Goal: Entertainment & Leisure: Consume media (video, audio)

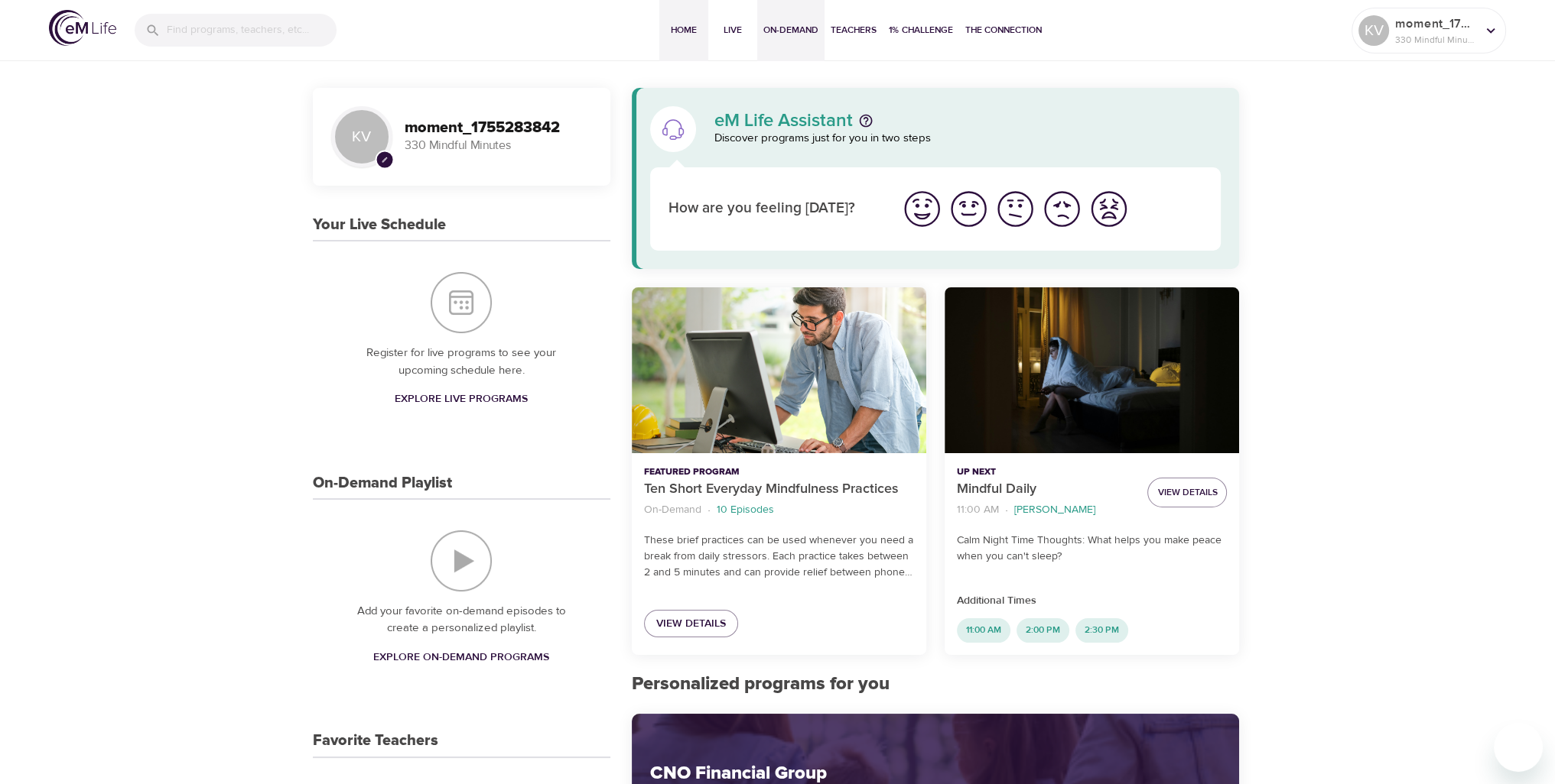
click at [771, 48] on button "On-Demand" at bounding box center [791, 30] width 67 height 61
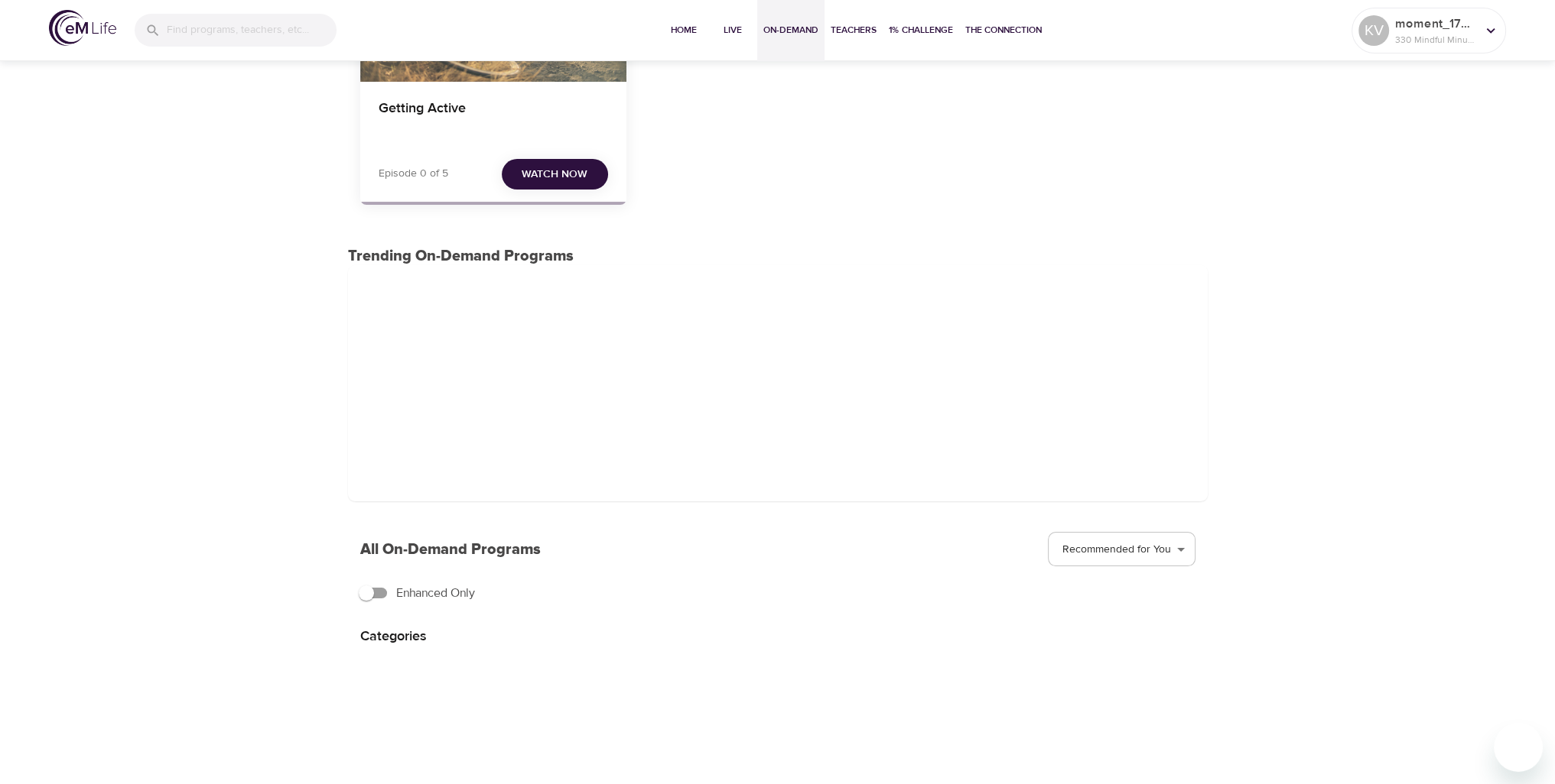
scroll to position [95, 0]
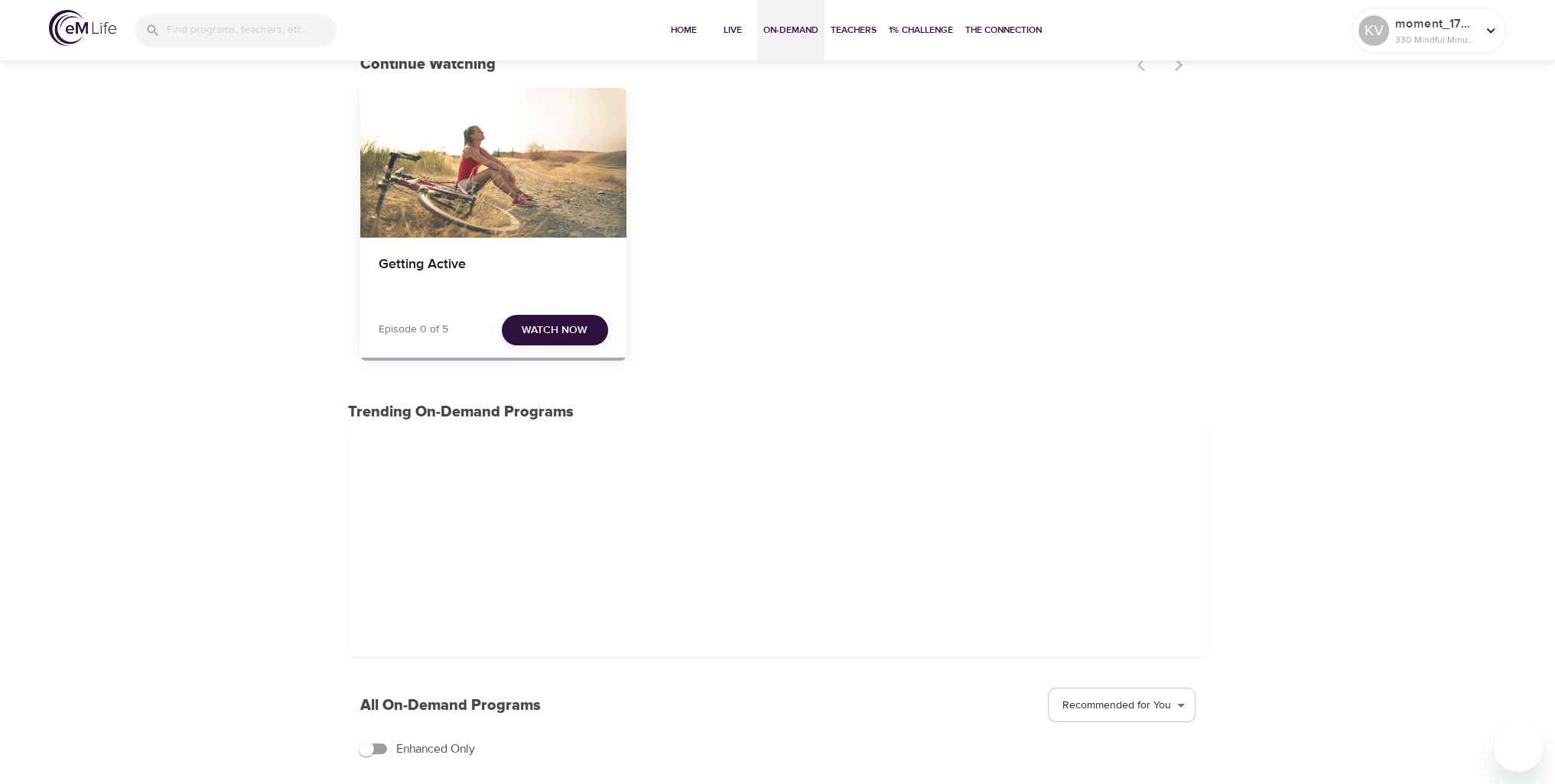
click at [531, 317] on button "Watch Now" at bounding box center [555, 331] width 106 height 31
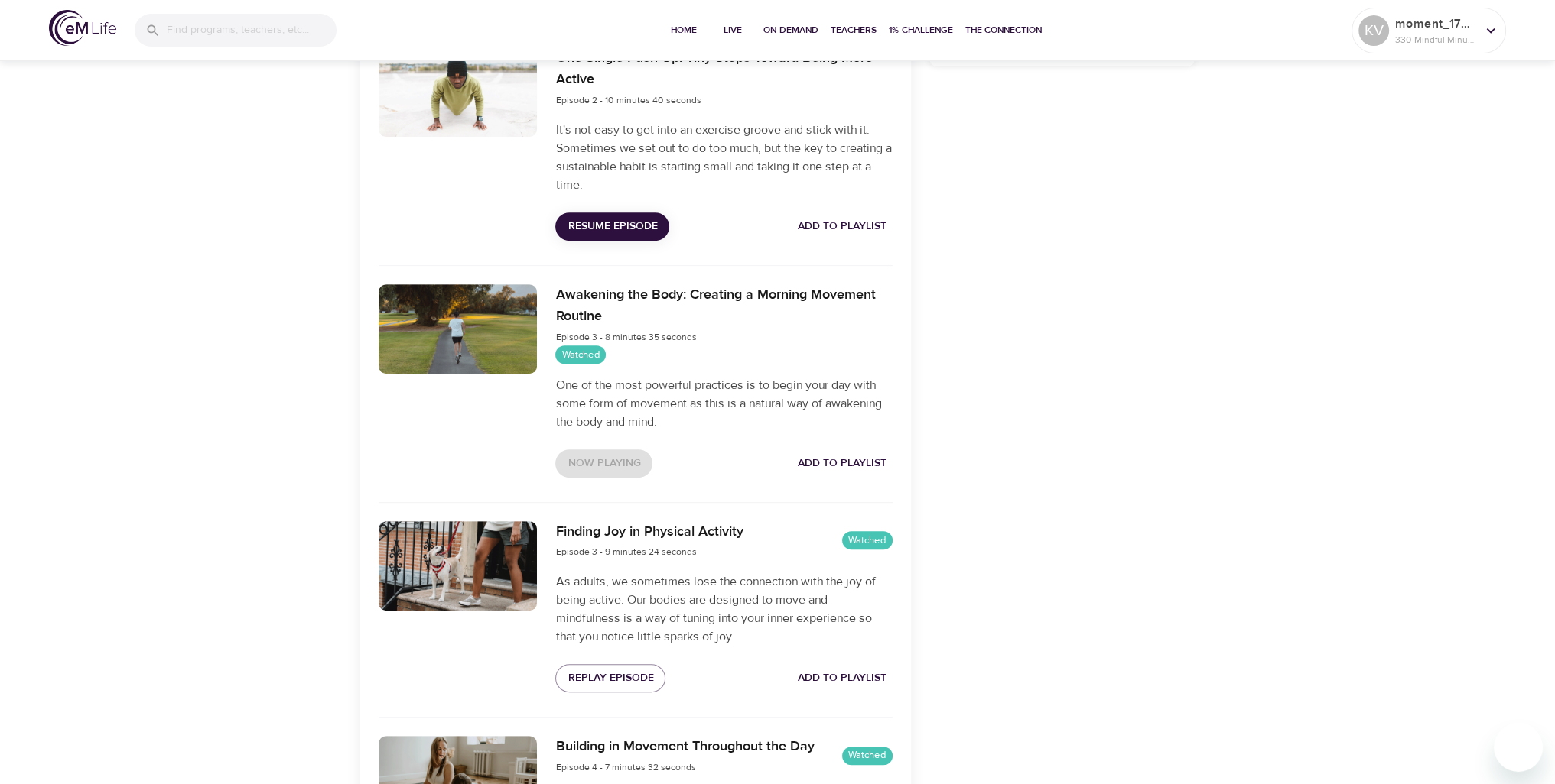
scroll to position [589, 0]
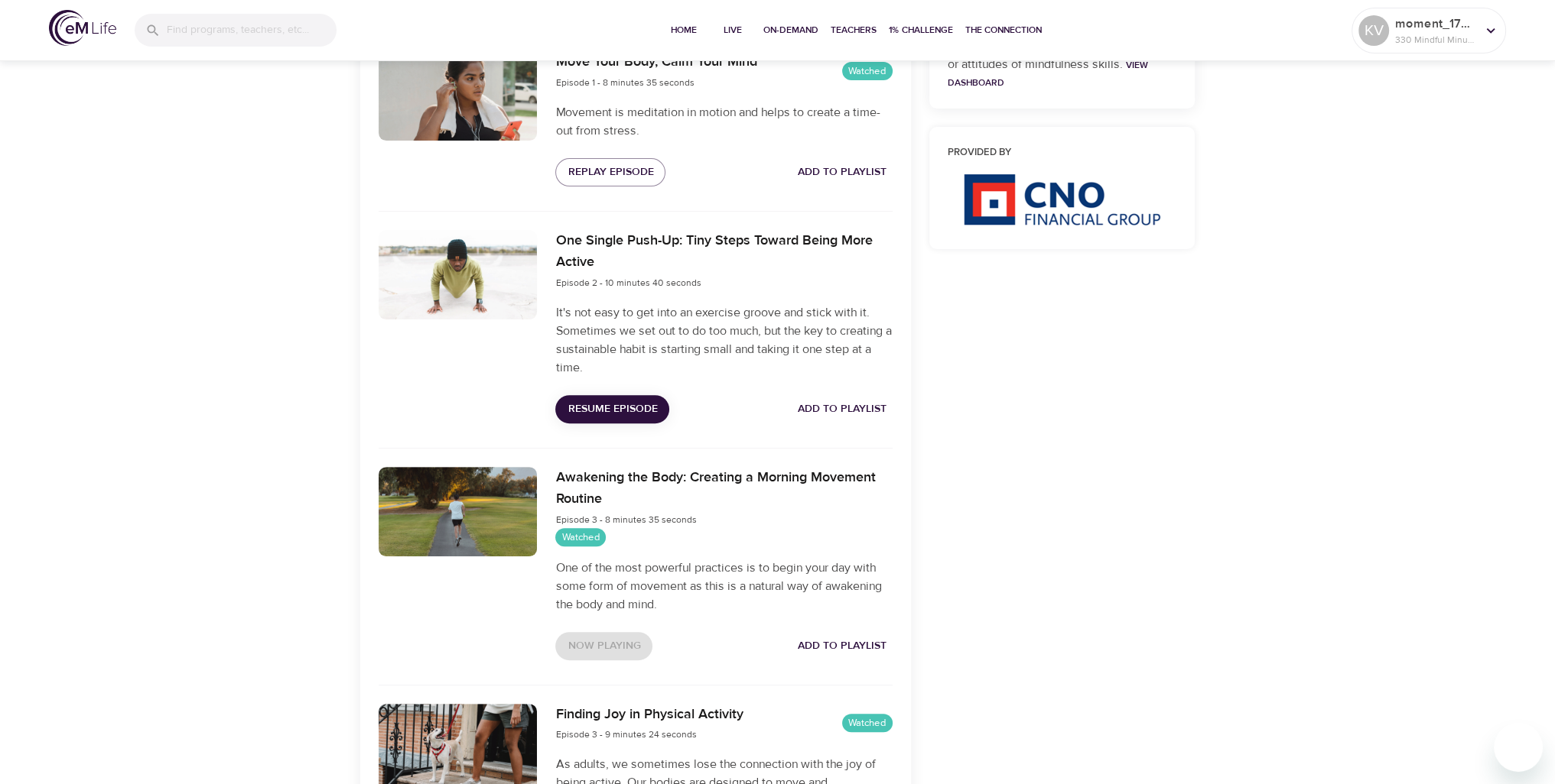
click at [618, 412] on span "Resume Episode" at bounding box center [612, 410] width 89 height 19
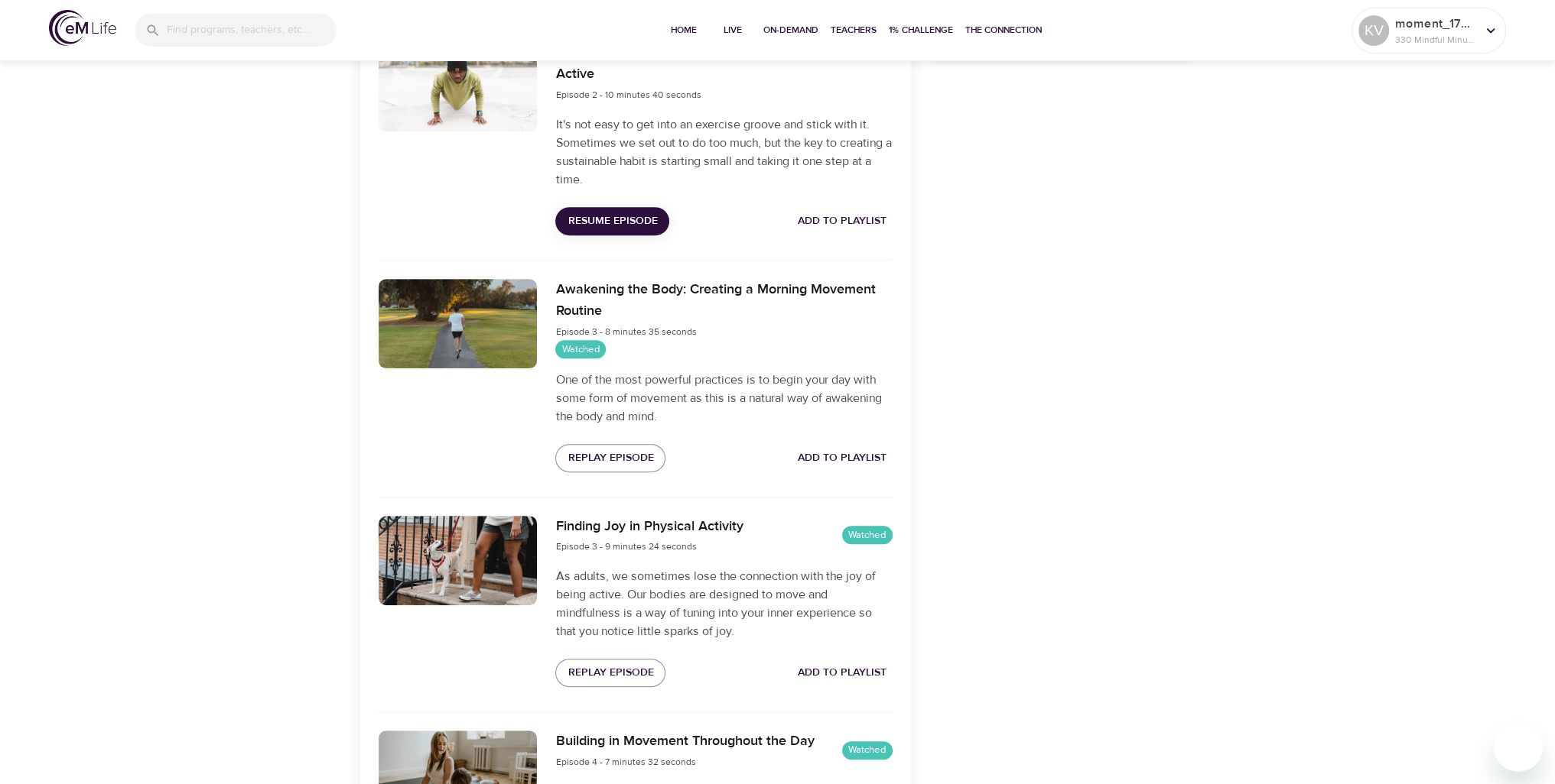
scroll to position [665, 0]
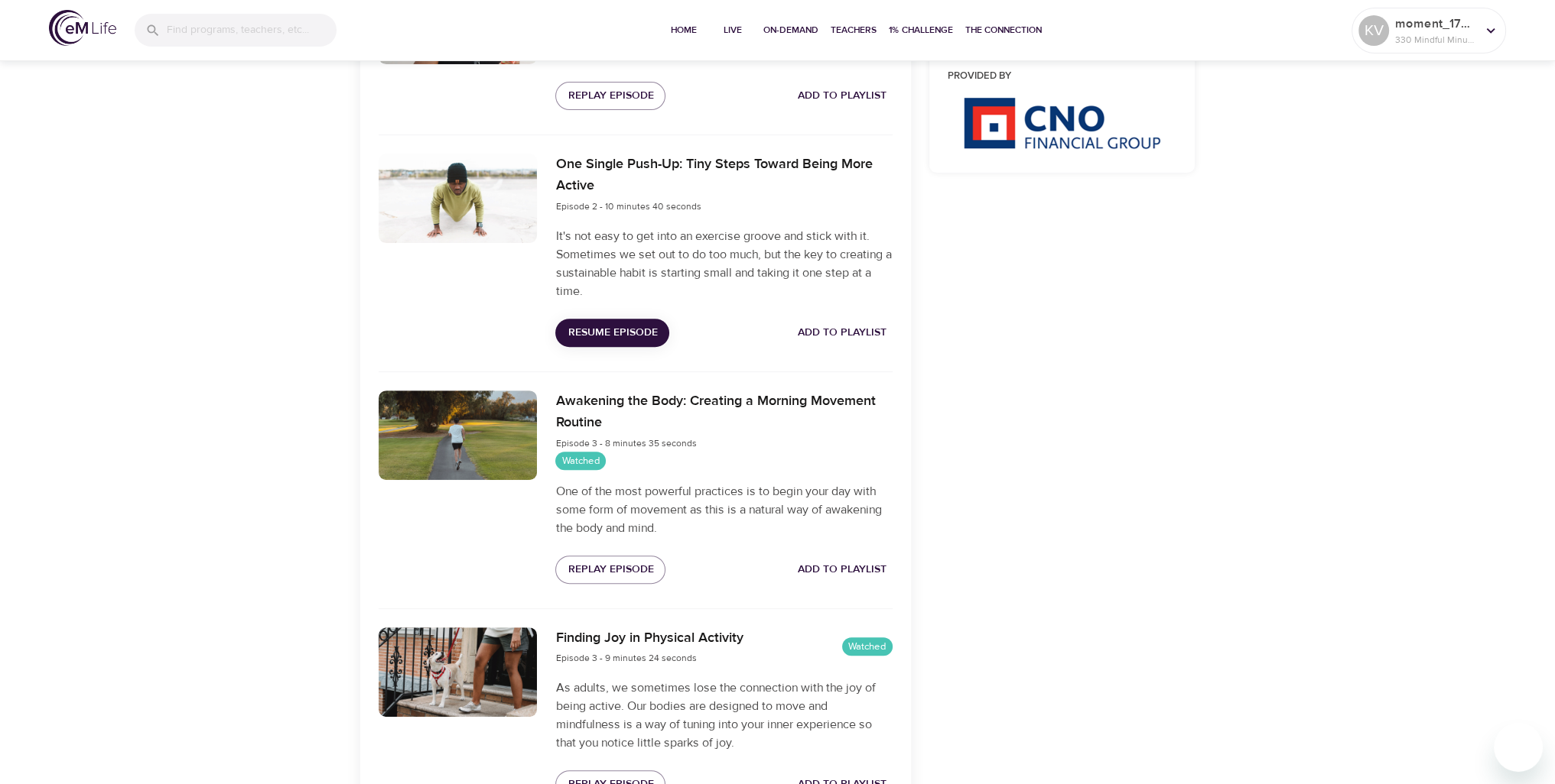
click at [1219, 266] on div "On-Demand Programs Getting Active Getting Active On-Demand Program 5 Episodes P…" at bounding box center [778, 241] width 1555 height 1698
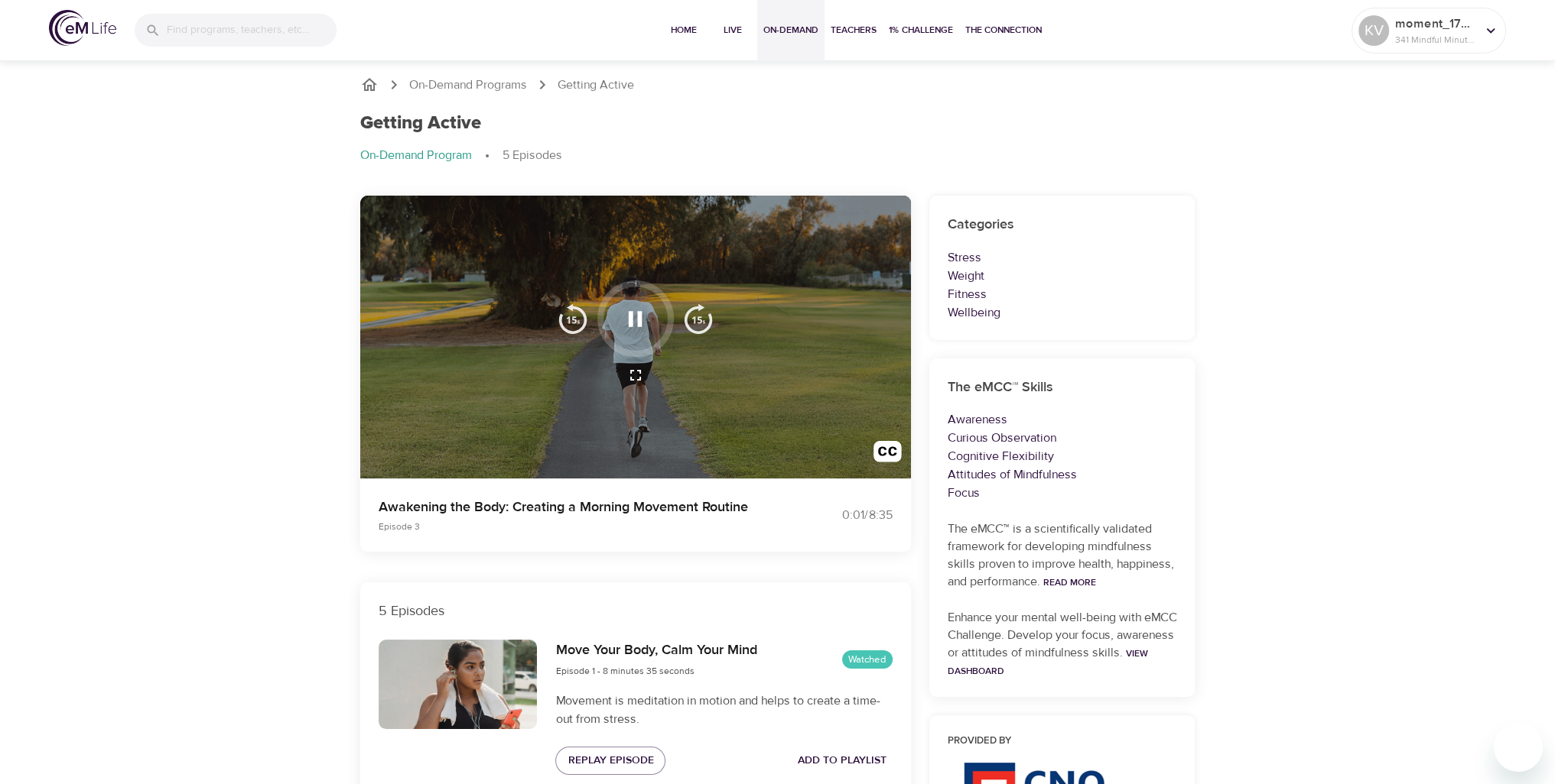
click at [805, 29] on span "On-Demand" at bounding box center [791, 30] width 55 height 16
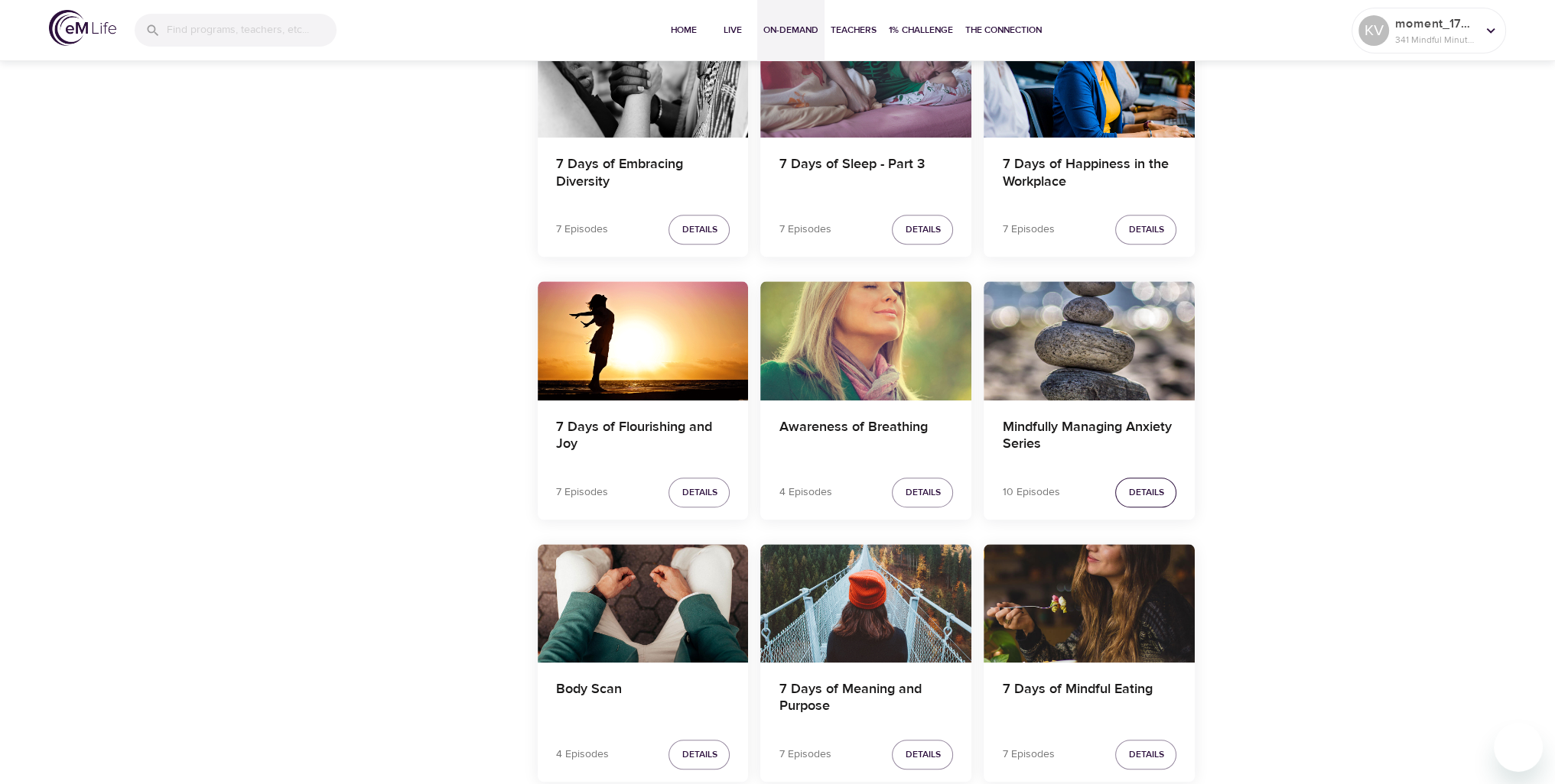
scroll to position [1835, 0]
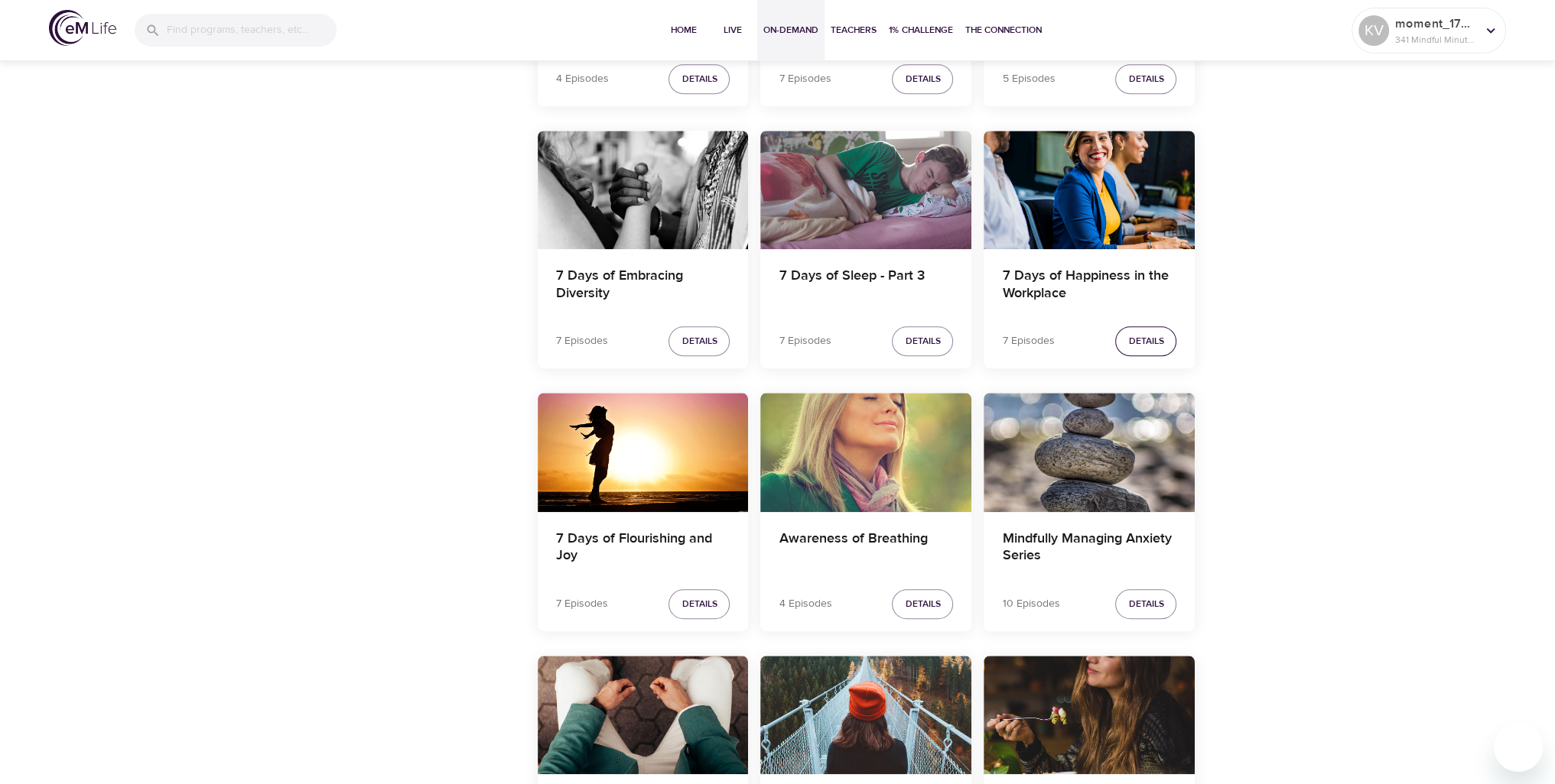
click at [1153, 334] on span "Details" at bounding box center [1146, 341] width 36 height 16
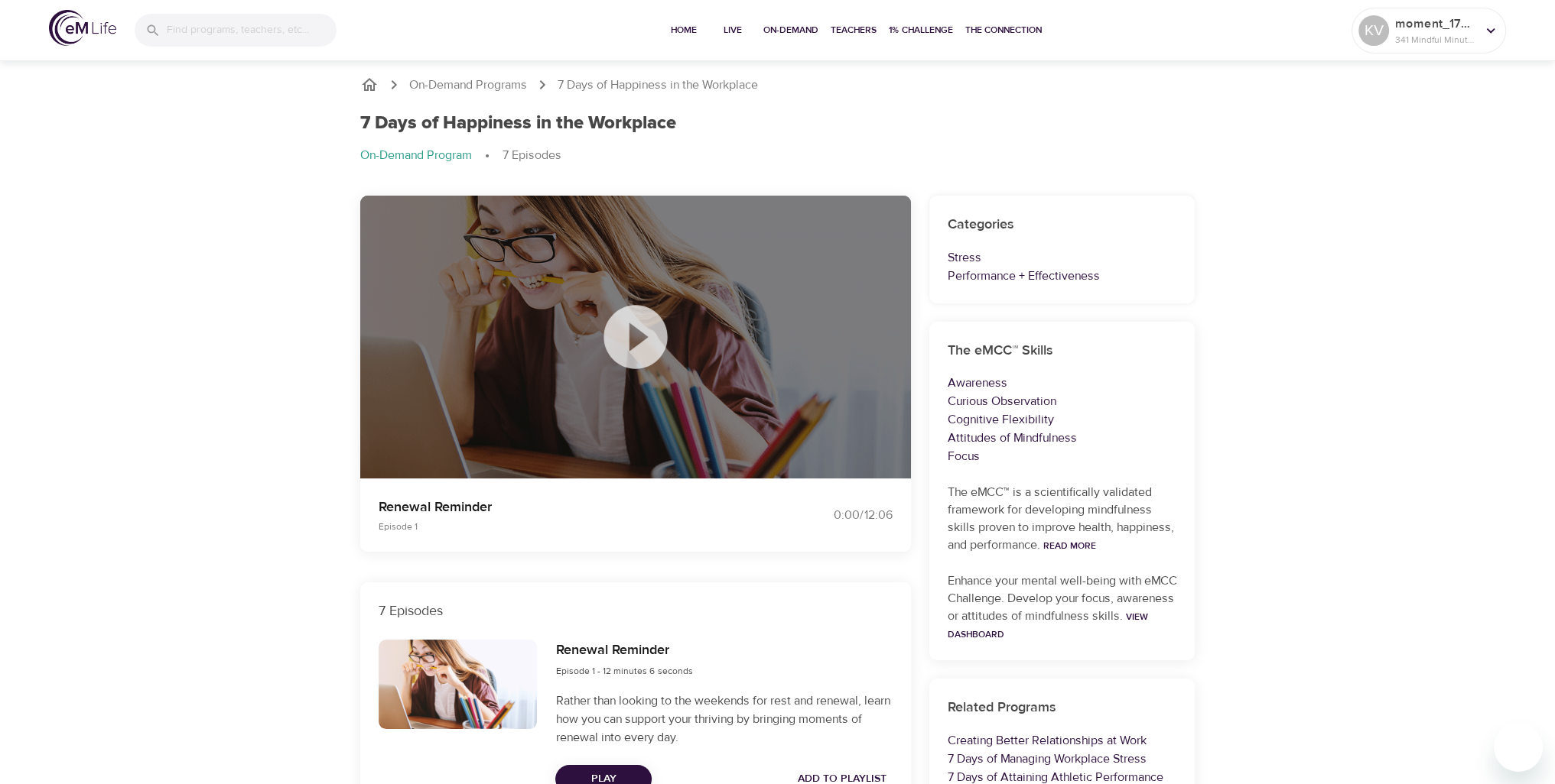
click at [661, 313] on icon at bounding box center [636, 337] width 76 height 76
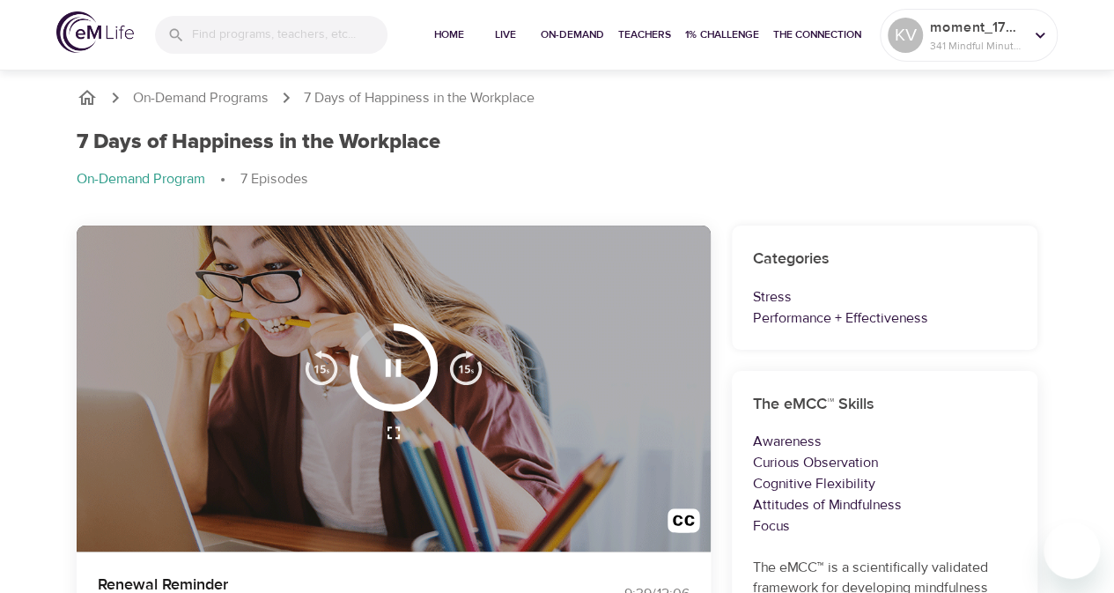
scroll to position [88, 0]
